Goal: Transaction & Acquisition: Purchase product/service

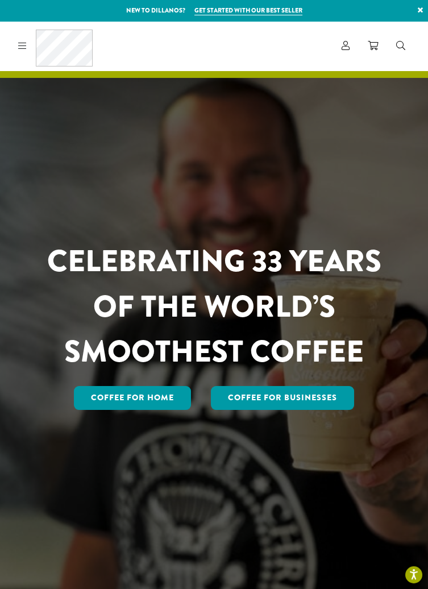
click at [24, 47] on icon at bounding box center [22, 45] width 9 height 9
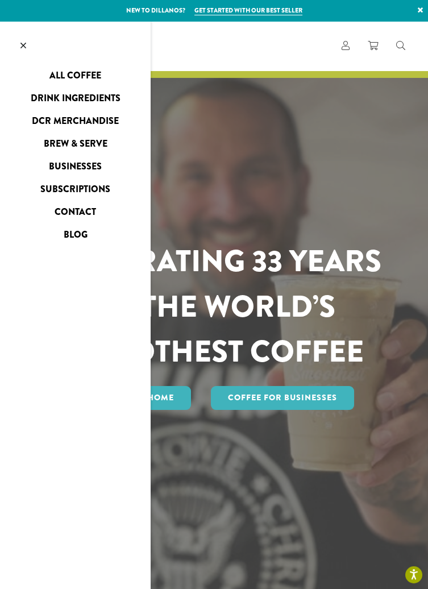
click at [57, 73] on link "All Coffee" at bounding box center [75, 76] width 151 height 18
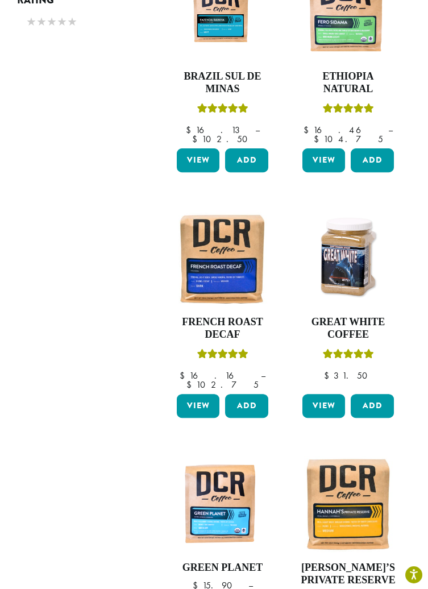
scroll to position [747, 0]
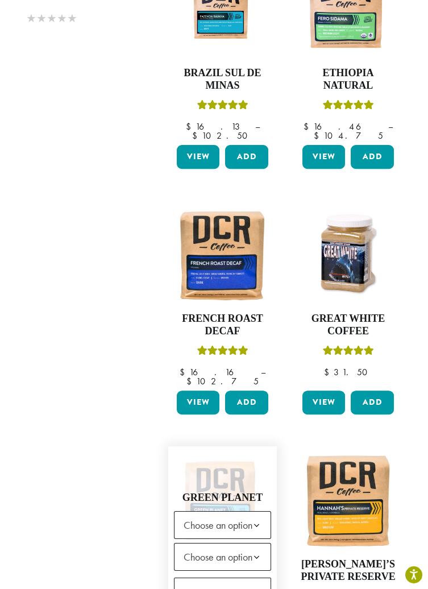
click at [243, 512] on b at bounding box center [257, 526] width 28 height 28
click at [250, 544] on b at bounding box center [257, 558] width 28 height 28
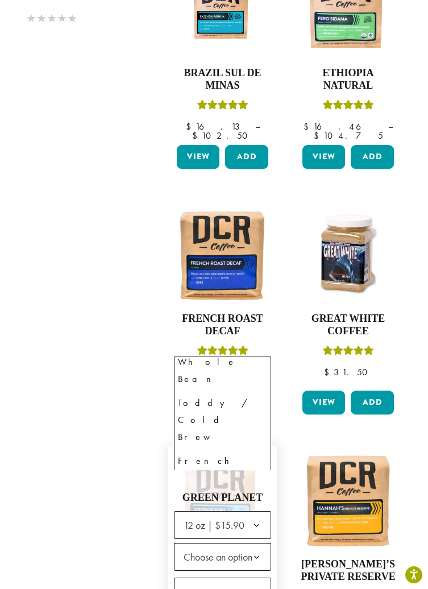
scroll to position [94, 0]
select select "*********"
select select "**********"
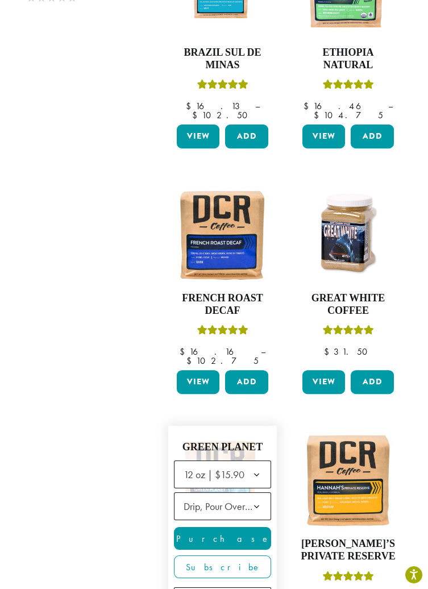
scroll to position [782, 0]
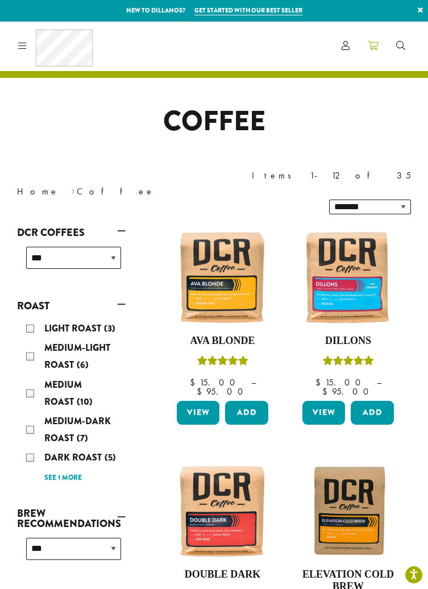
click at [382, 39] on link at bounding box center [373, 45] width 28 height 19
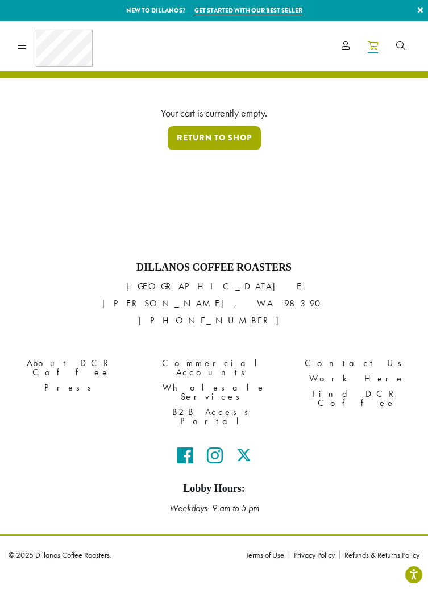
click at [246, 140] on link "Return to shop" at bounding box center [214, 138] width 93 height 24
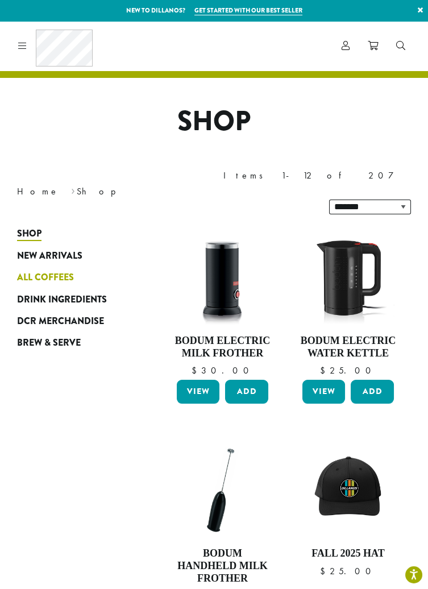
click at [67, 271] on span "All Coffees" at bounding box center [45, 278] width 57 height 14
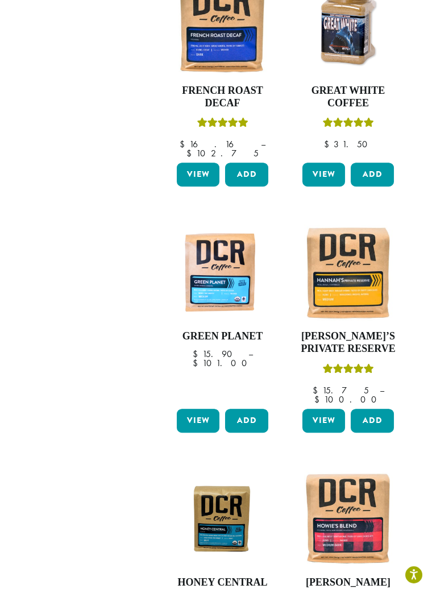
scroll to position [966, 0]
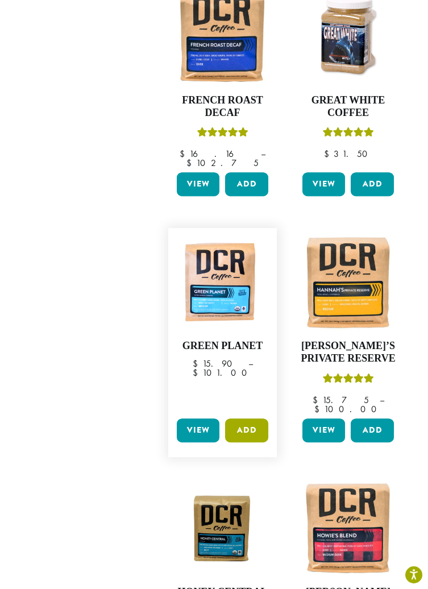
click at [250, 419] on button "Add" at bounding box center [246, 431] width 43 height 24
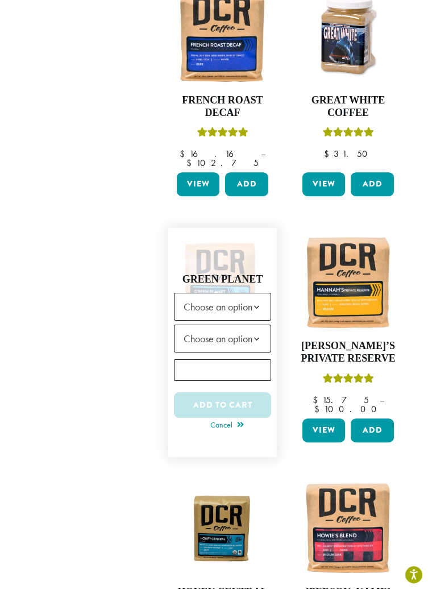
click at [250, 294] on b at bounding box center [257, 308] width 28 height 28
click at [246, 325] on b at bounding box center [257, 339] width 28 height 28
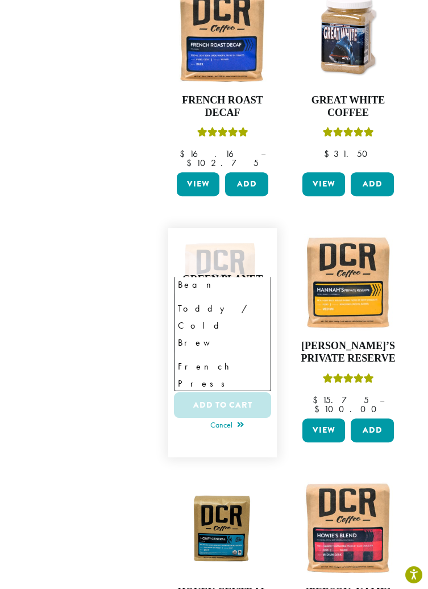
scroll to position [81, 0]
select select "*********"
select select "**********"
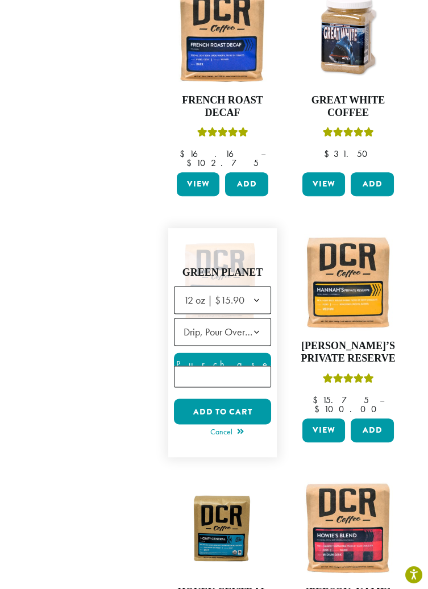
click at [247, 334] on div at bounding box center [222, 355] width 97 height 138
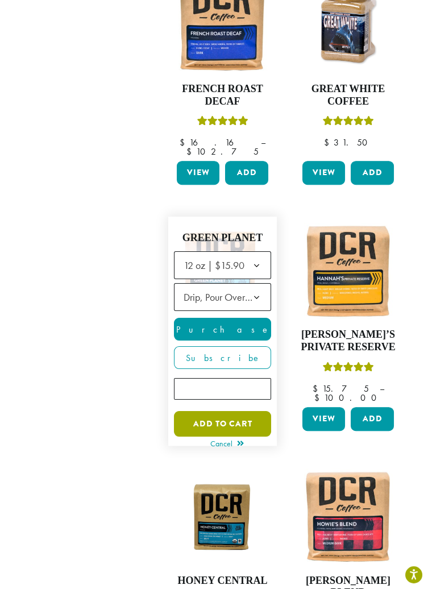
click at [251, 411] on button "Add to cart" at bounding box center [222, 424] width 97 height 26
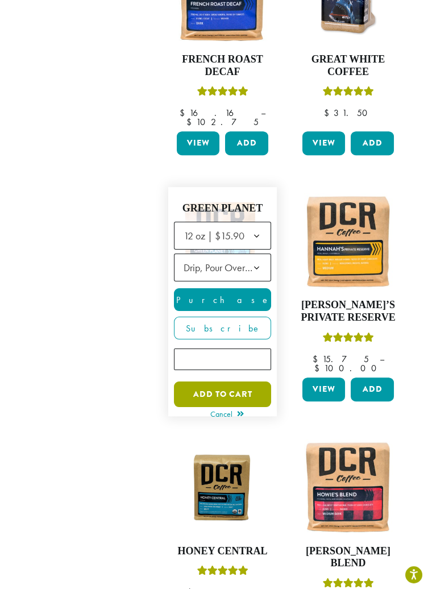
scroll to position [1032, 0]
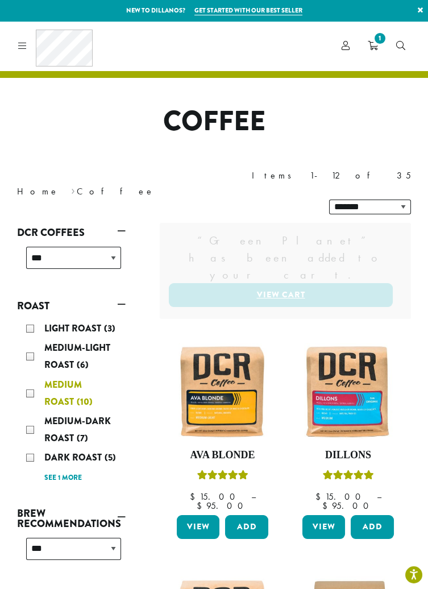
click at [36, 377] on div "Medium Roast (10)" at bounding box center [73, 394] width 95 height 34
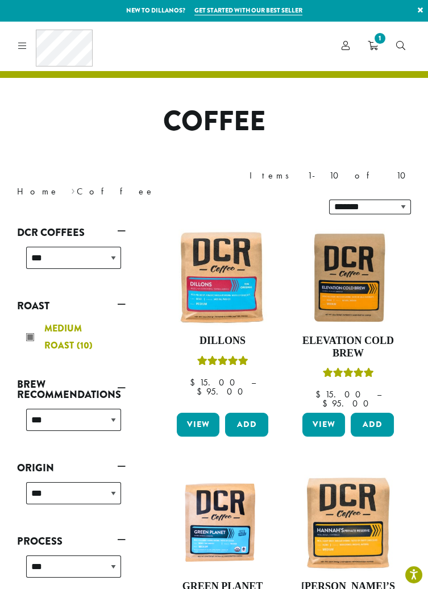
click at [35, 320] on div "Medium Roast (10)" at bounding box center [73, 337] width 95 height 34
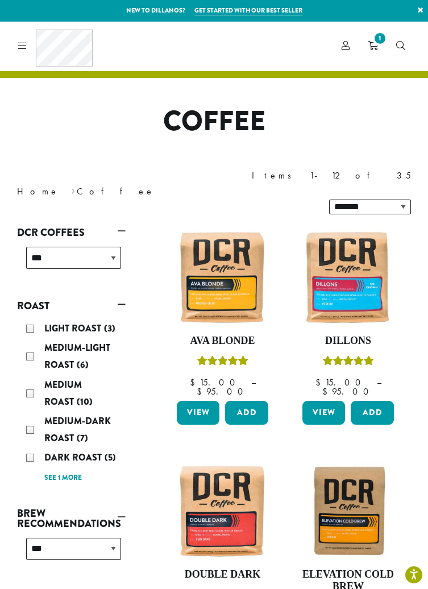
click at [119, 296] on link "Roast" at bounding box center [71, 305] width 109 height 19
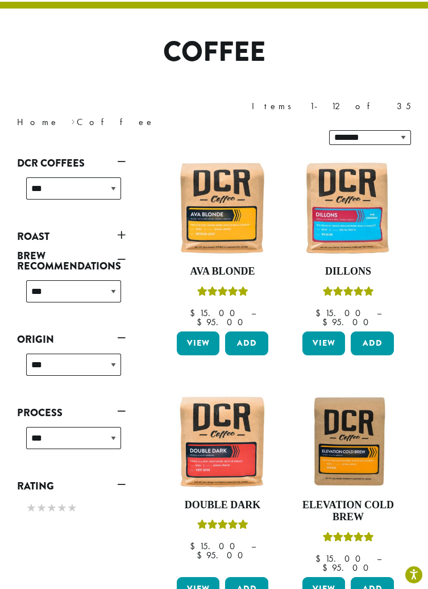
scroll to position [70, 0]
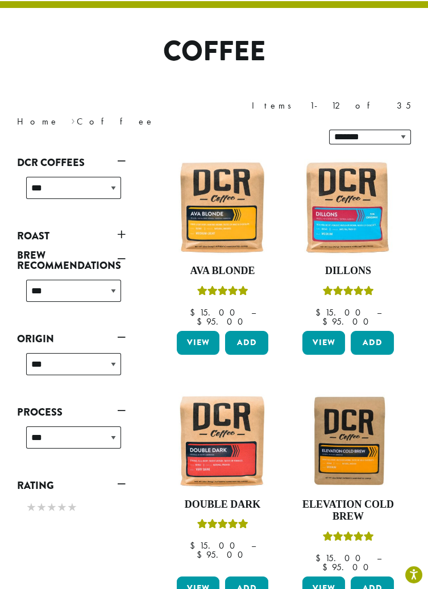
click at [117, 226] on link "Roast" at bounding box center [71, 235] width 109 height 19
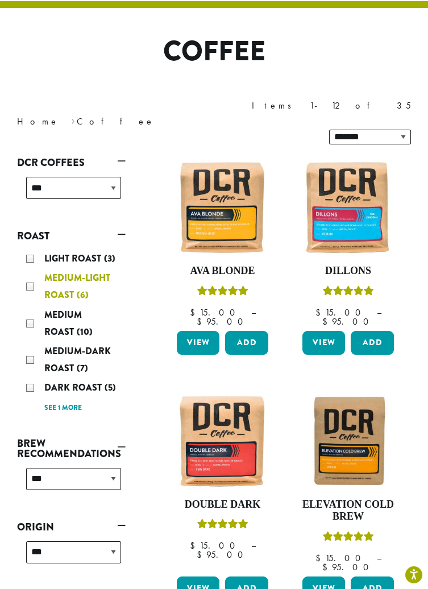
click at [35, 270] on div "Medium-Light Roast (6)" at bounding box center [73, 287] width 95 height 34
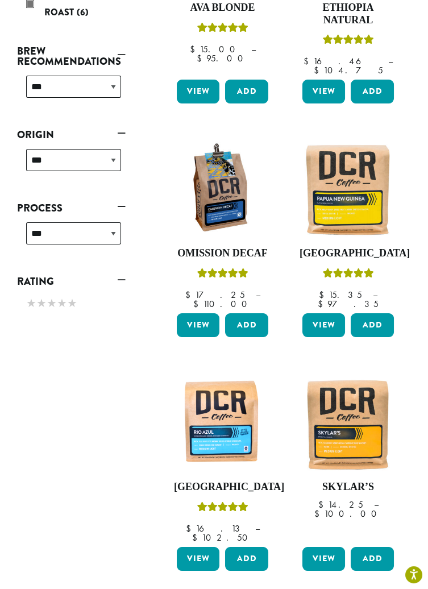
scroll to position [330, 0]
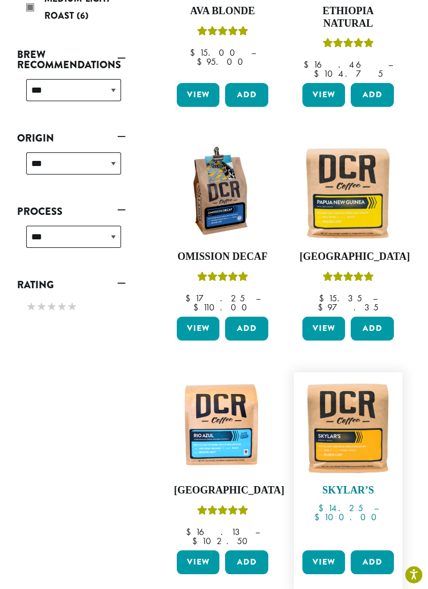
click at [349, 378] on img at bounding box center [348, 426] width 97 height 97
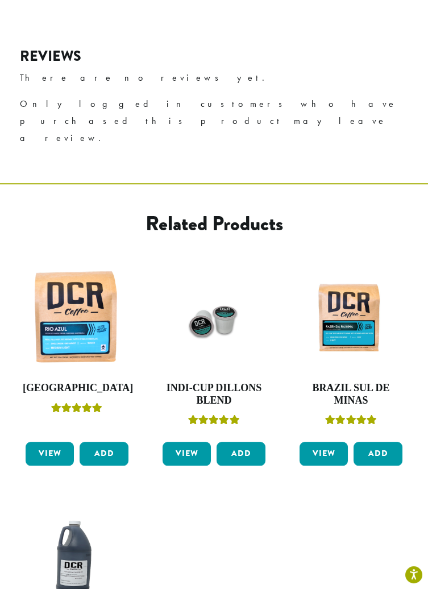
scroll to position [1618, 0]
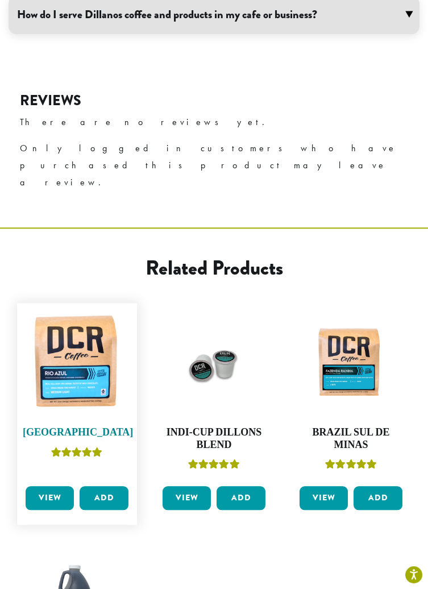
click at [86, 309] on img at bounding box center [77, 363] width 109 height 109
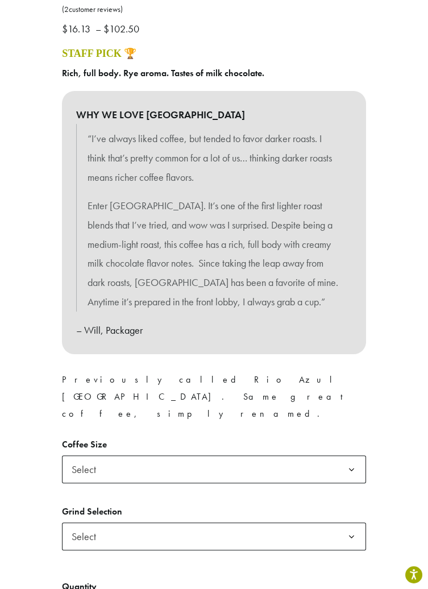
scroll to position [474, 0]
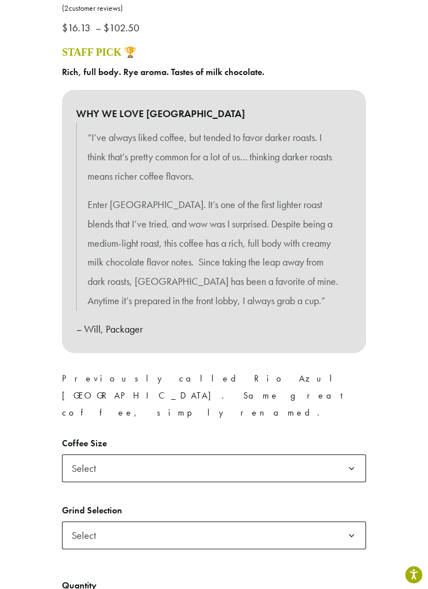
click at [314, 455] on span "Select" at bounding box center [214, 469] width 304 height 28
click at [272, 522] on span "Select" at bounding box center [214, 536] width 304 height 28
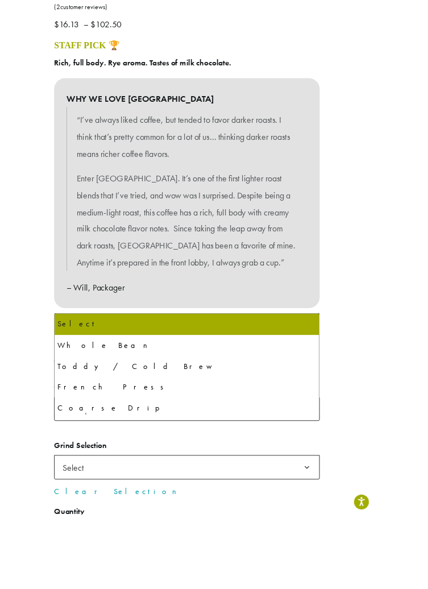
scroll to position [77, 0]
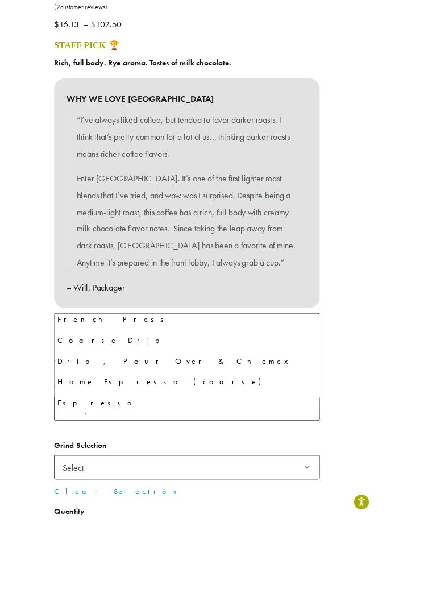
select select "*********"
select select "**********"
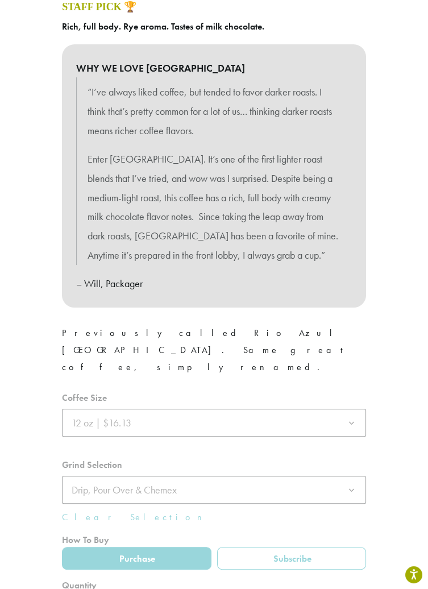
scroll to position [522, 0]
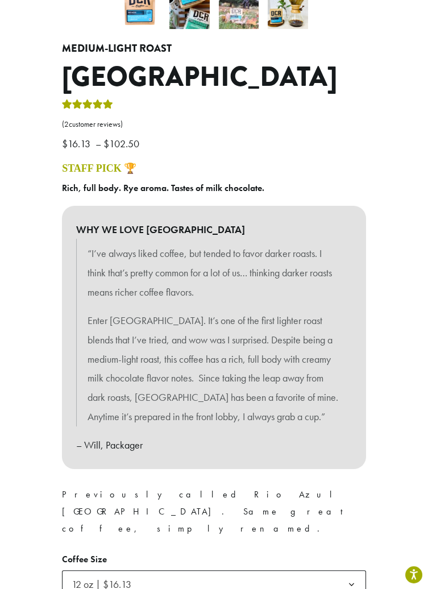
scroll to position [346, 0]
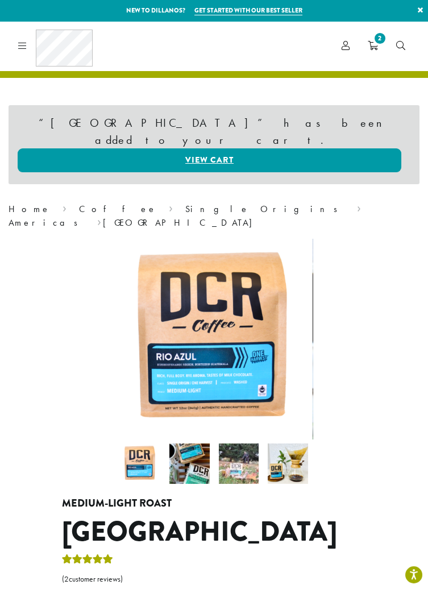
click at [16, 46] on link at bounding box center [20, 46] width 13 height 12
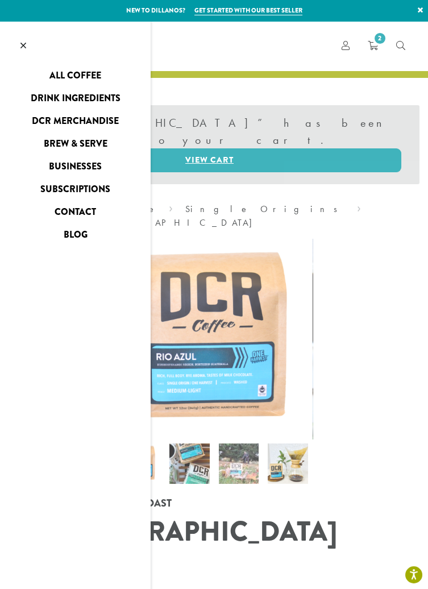
click at [96, 101] on link "Drink Ingredients" at bounding box center [75, 98] width 151 height 18
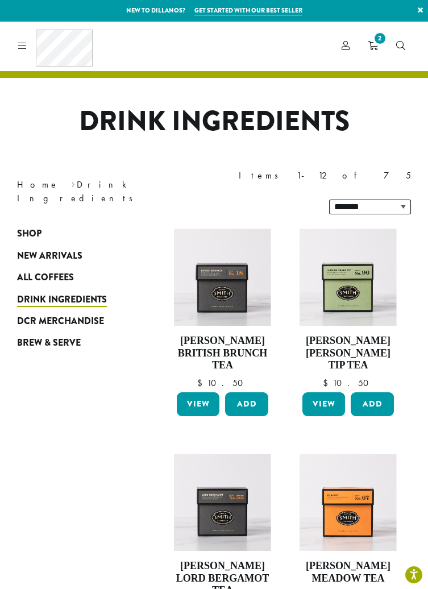
click at [20, 41] on icon at bounding box center [22, 45] width 9 height 9
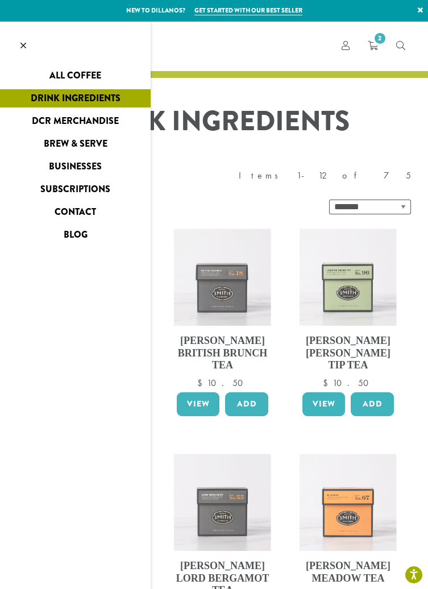
click at [90, 74] on link "All Coffee" at bounding box center [75, 76] width 151 height 18
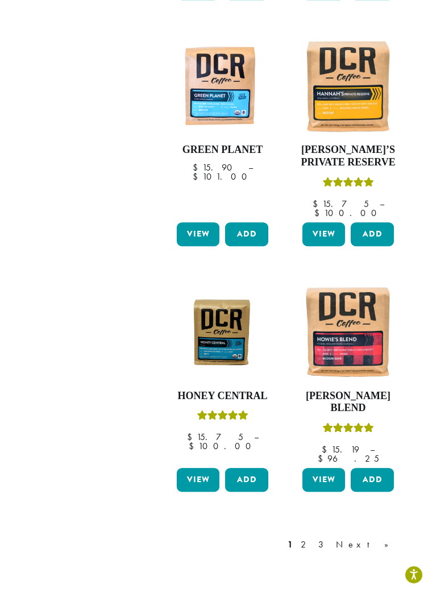
scroll to position [1162, 0]
click at [313, 538] on link "2" at bounding box center [306, 545] width 14 height 14
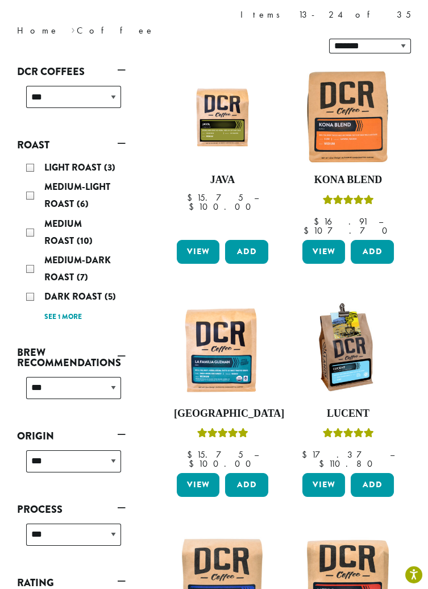
scroll to position [162, 0]
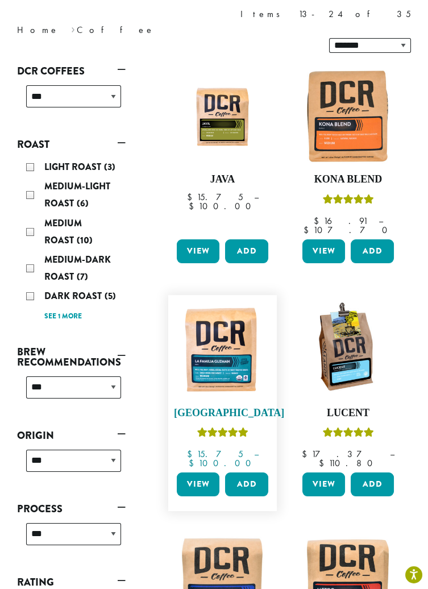
click at [228, 407] on h4 "[GEOGRAPHIC_DATA]" at bounding box center [222, 413] width 97 height 13
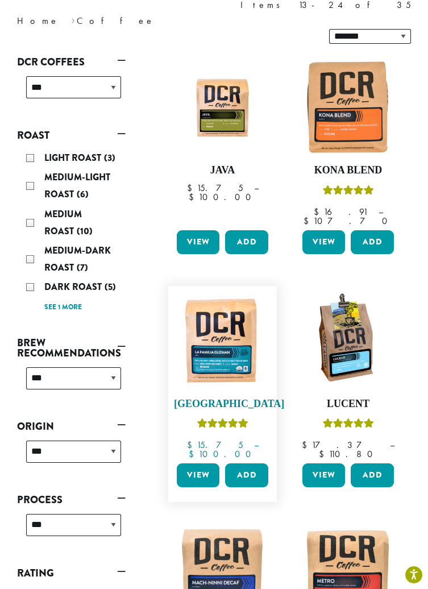
scroll to position [216, 0]
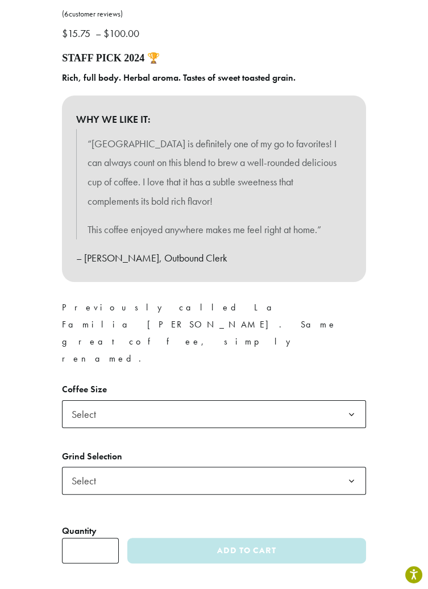
scroll to position [481, 0]
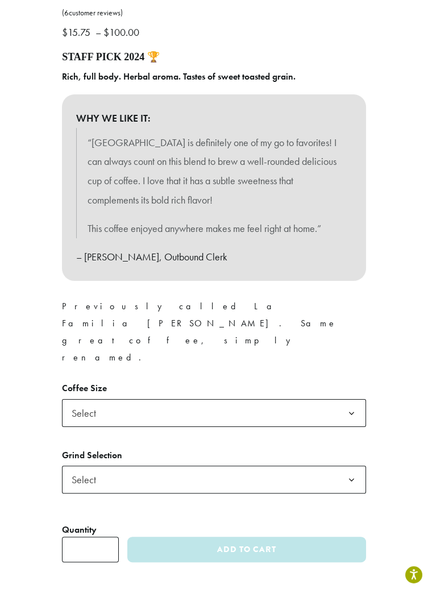
click at [338, 400] on b at bounding box center [352, 414] width 28 height 28
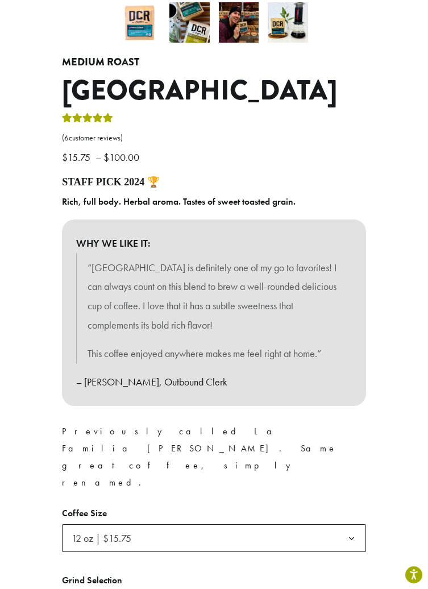
scroll to position [367, 0]
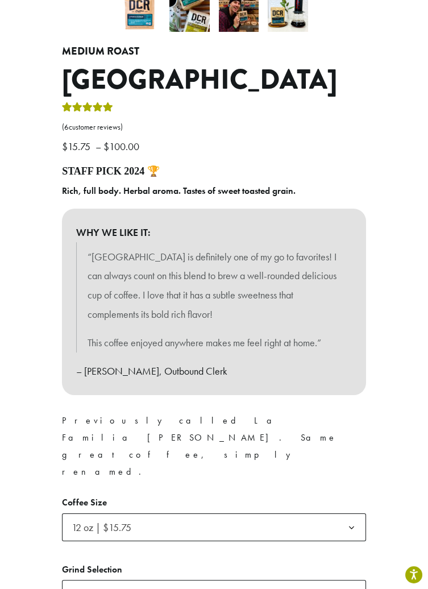
click at [262, 580] on span "Select" at bounding box center [214, 594] width 304 height 28
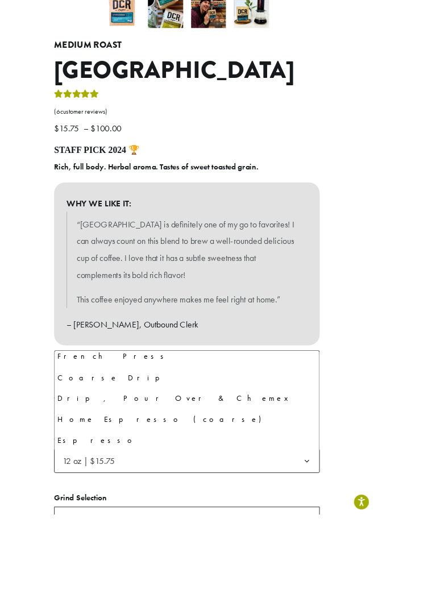
scroll to position [77, 0]
select select "*********"
select select "**********"
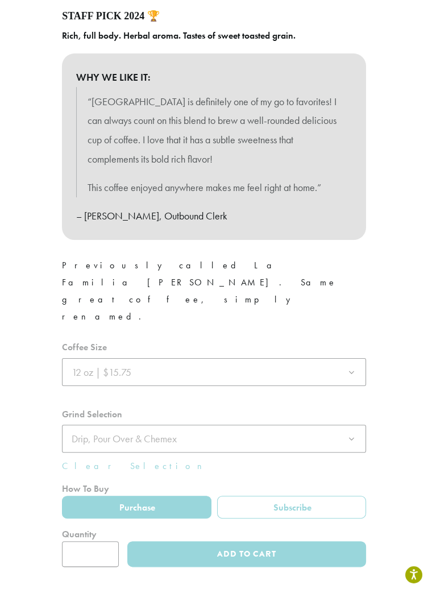
scroll to position [524, 0]
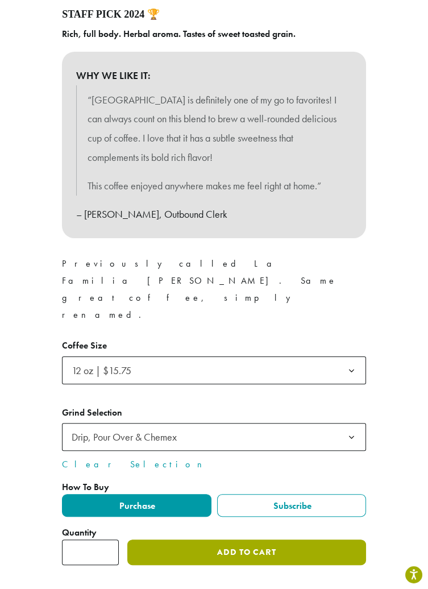
click at [308, 540] on button "Add to cart" at bounding box center [246, 553] width 239 height 26
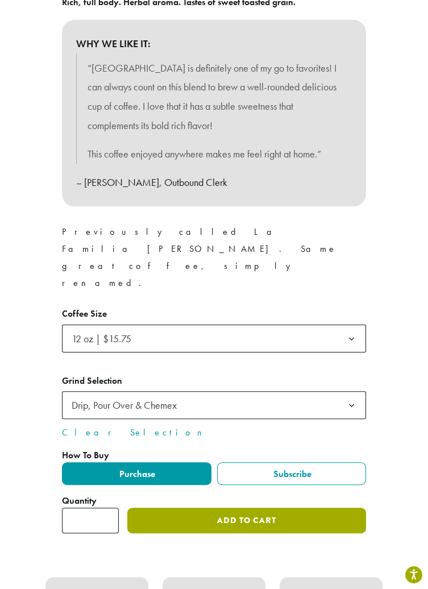
scroll to position [579, 0]
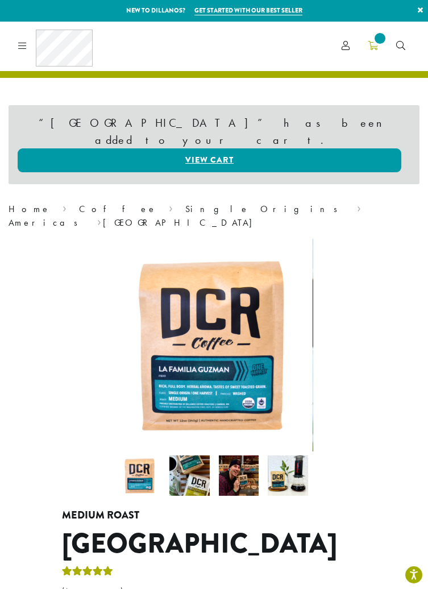
click at [371, 43] on icon at bounding box center [373, 45] width 10 height 9
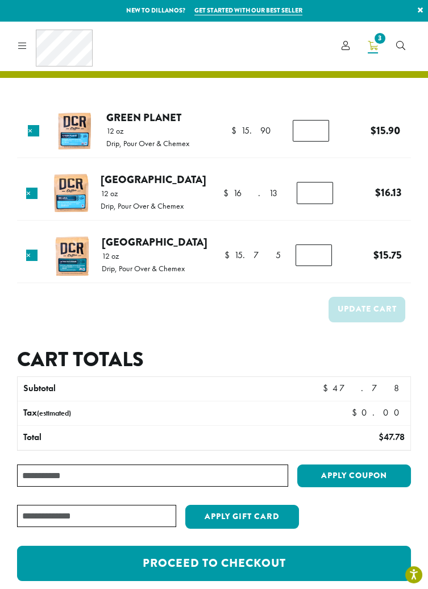
click at [307, 196] on input "*" at bounding box center [315, 193] width 36 height 22
click at [314, 199] on input "*" at bounding box center [315, 193] width 36 height 22
type input "*"
click at [261, 319] on td "Update cart" at bounding box center [214, 313] width 394 height 42
click at [320, 192] on input "*" at bounding box center [315, 193] width 36 height 22
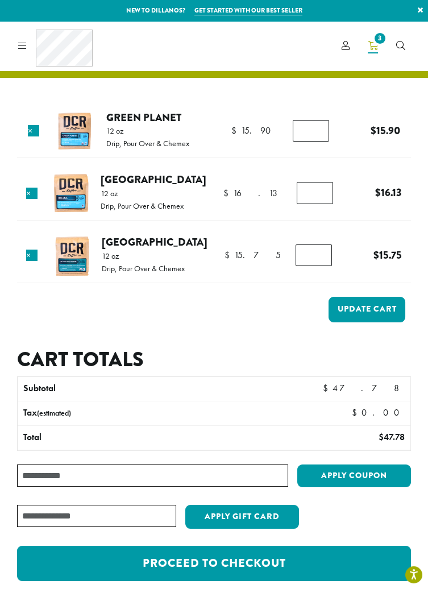
type input "*"
click at [307, 333] on form "Product Price Quantity Subtotal × Green Planet 12 oz Drip, Pour Over & Chemex $…" at bounding box center [214, 226] width 394 height 242
click at [385, 319] on button "Update cart" at bounding box center [367, 310] width 77 height 26
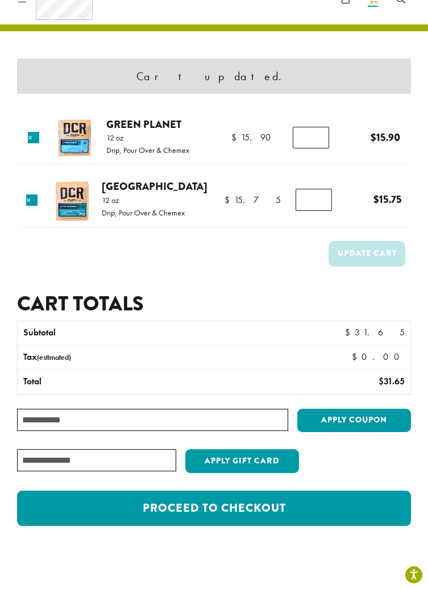
scroll to position [48, 0]
